Goal: Information Seeking & Learning: Understand process/instructions

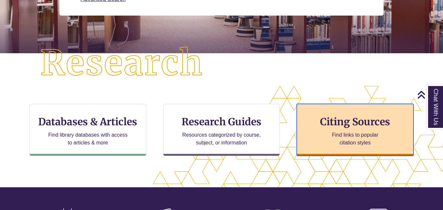
click at [328, 133] on p "Find links to popular citation styles" at bounding box center [354, 139] width 63 height 16
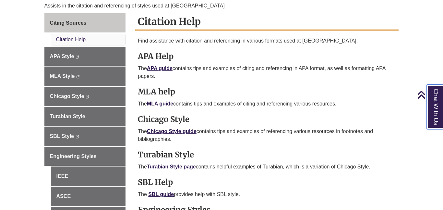
scroll to position [178, 0]
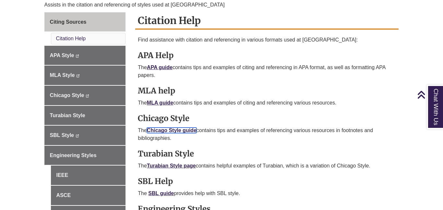
click at [187, 133] on link "Chicago Style guide" at bounding box center [172, 130] width 50 height 6
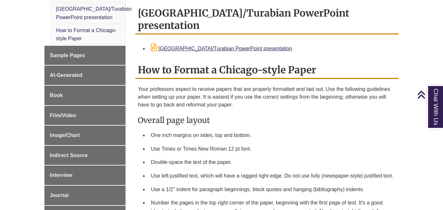
scroll to position [232, 0]
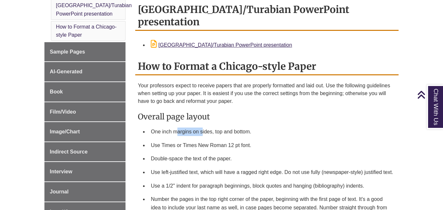
drag, startPoint x: 178, startPoint y: 120, endPoint x: 201, endPoint y: 120, distance: 23.0
click at [201, 125] on li "One inch margins on sides, top and bottom." at bounding box center [272, 132] width 248 height 14
drag, startPoint x: 210, startPoint y: 121, endPoint x: 221, endPoint y: 120, distance: 10.7
click at [221, 125] on li "One inch margins on sides, top and bottom." at bounding box center [272, 132] width 248 height 14
drag, startPoint x: 231, startPoint y: 119, endPoint x: 236, endPoint y: 120, distance: 4.9
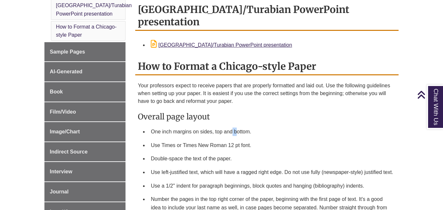
click at [236, 125] on li "One inch margins on sides, top and bottom." at bounding box center [272, 132] width 248 height 14
click at [251, 152] on li "Double-space the text of the paper." at bounding box center [272, 159] width 248 height 14
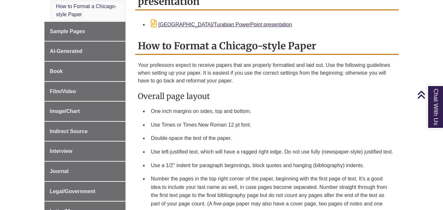
scroll to position [254, 0]
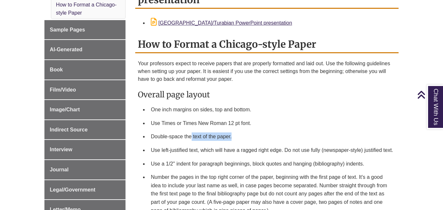
drag, startPoint x: 233, startPoint y: 122, endPoint x: 191, endPoint y: 126, distance: 41.7
click at [191, 130] on li "Double-space the text of the paper." at bounding box center [272, 137] width 248 height 14
drag, startPoint x: 179, startPoint y: 110, endPoint x: 226, endPoint y: 110, distance: 46.3
click at [226, 116] on li "Use Times or Times New Roman 12 pt font." at bounding box center [272, 123] width 248 height 14
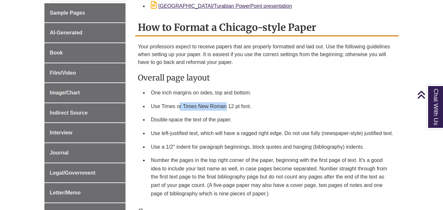
scroll to position [271, 0]
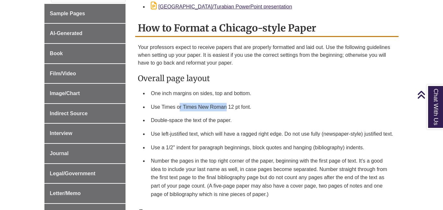
click at [144, 129] on ul "One inch margins on sides, top and bottom. Use Times or Times New Roman 12 pt f…" at bounding box center [267, 144] width 258 height 114
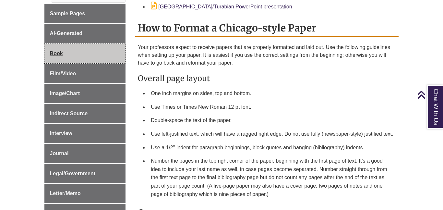
click at [55, 56] on span "Book" at bounding box center [56, 54] width 13 height 6
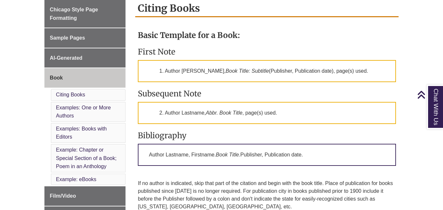
scroll to position [185, 0]
